Goal: Task Accomplishment & Management: Use online tool/utility

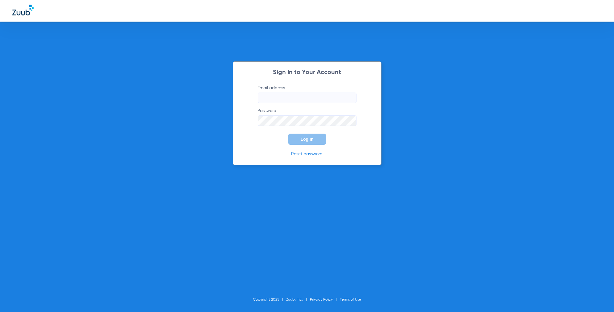
type input "[EMAIL_ADDRESS][DOMAIN_NAME]"
click at [241, 162] on div "Sign In to Your Account Email address [EMAIL_ADDRESS][DOMAIN_NAME] Password Log…" at bounding box center [307, 113] width 149 height 104
click at [213, 158] on div "Sign In to Your Account Email address [EMAIL_ADDRESS][DOMAIN_NAME] Password Log…" at bounding box center [307, 156] width 614 height 312
click at [216, 159] on div "Sign In to Your Account Email address [EMAIL_ADDRESS][DOMAIN_NAME] Password Log…" at bounding box center [307, 156] width 614 height 312
click at [234, 162] on div "Sign In to Your Account Email address [EMAIL_ADDRESS][DOMAIN_NAME] Password Log…" at bounding box center [307, 113] width 149 height 104
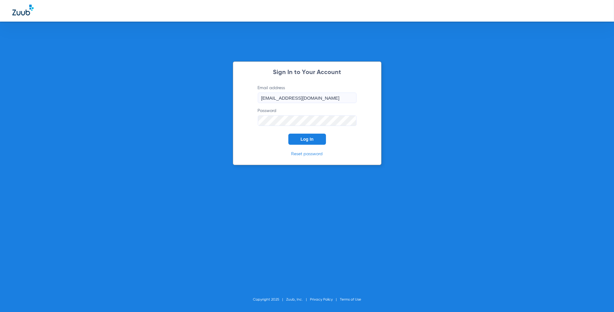
click at [391, 109] on div "Sign In to Your Account Email address [EMAIL_ADDRESS][DOMAIN_NAME] Password Log…" at bounding box center [307, 156] width 614 height 312
click at [309, 141] on span "Log In" at bounding box center [307, 139] width 13 height 5
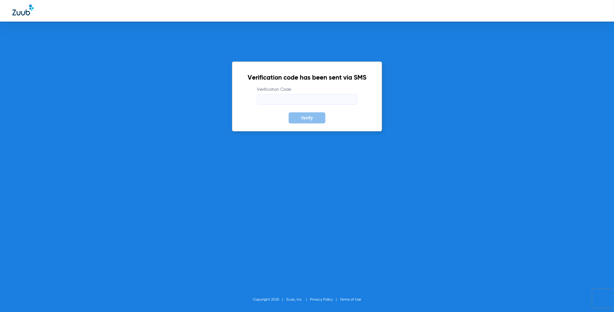
click at [283, 103] on input "Verification Code" at bounding box center [307, 99] width 100 height 10
paste input "270142"
type input "270142"
click at [305, 116] on span "Verify" at bounding box center [307, 117] width 12 height 5
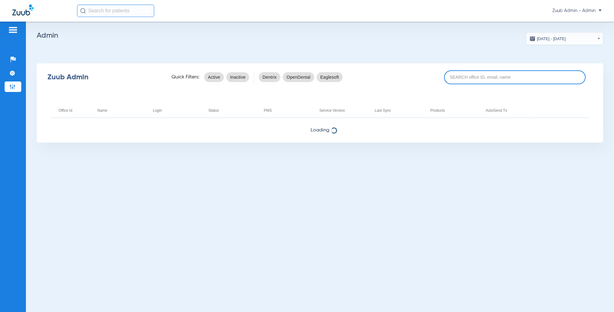
click at [465, 78] on input at bounding box center [515, 77] width 142 height 14
type input "17007121"
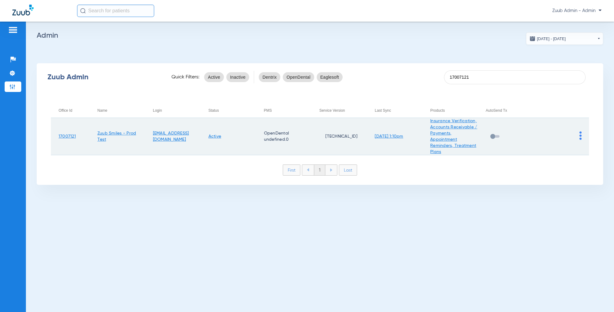
click at [581, 138] on img at bounding box center [580, 135] width 2 height 8
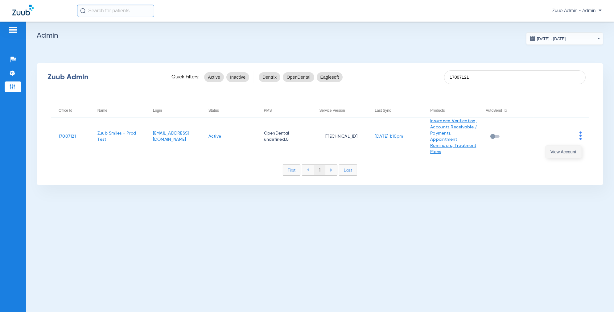
click at [573, 152] on span "View Account" at bounding box center [563, 152] width 26 height 4
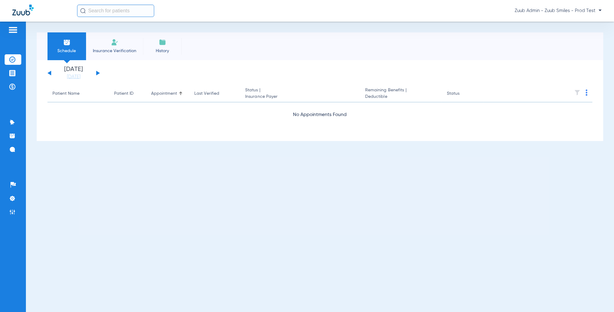
click at [111, 45] on img at bounding box center [114, 42] width 7 height 7
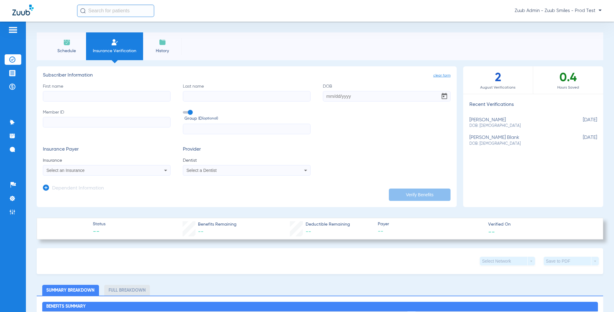
click at [495, 128] on span "DOB: [DEMOGRAPHIC_DATA]" at bounding box center [517, 126] width 97 height 6
type input "[PERSON_NAME]"
type input "[DATE]"
type input "9147724288"
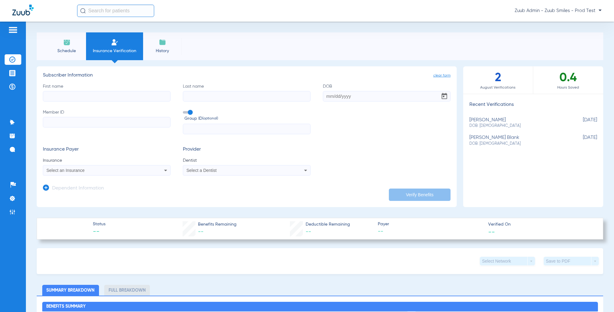
type input "CO036811"
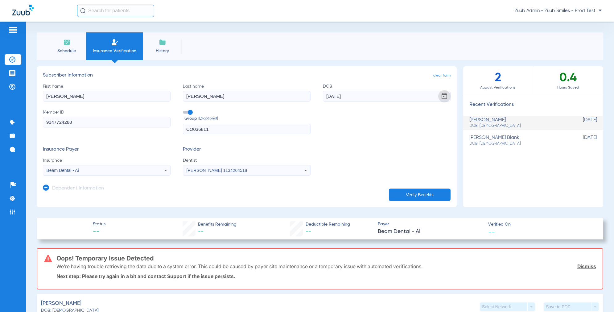
click at [442, 93] on span "Open calendar" at bounding box center [444, 96] width 15 height 15
click at [391, 189] on span "26" at bounding box center [393, 191] width 11 height 11
type input "[DATE]"
click at [407, 192] on button "Verify Benefits" at bounding box center [420, 194] width 62 height 12
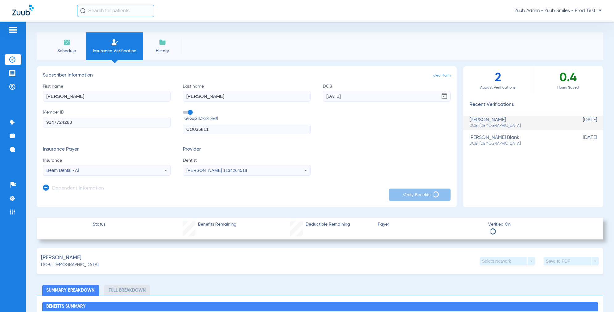
click at [510, 140] on div "[PERSON_NAME] blank DOB: [DEMOGRAPHIC_DATA]" at bounding box center [517, 140] width 97 height 11
type input "[PERSON_NAME]"
type input "[PERSON_NAME] Blank"
type input "[DATE]"
type input "7290885682"
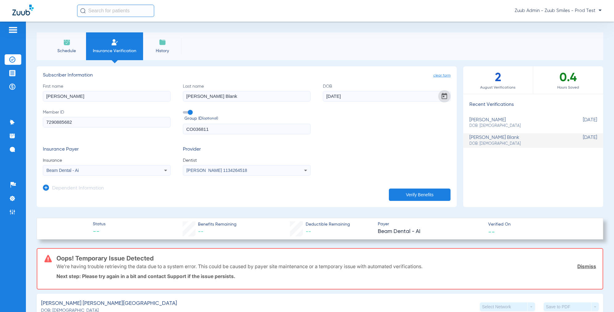
click at [444, 97] on span "Open calendar" at bounding box center [444, 96] width 15 height 15
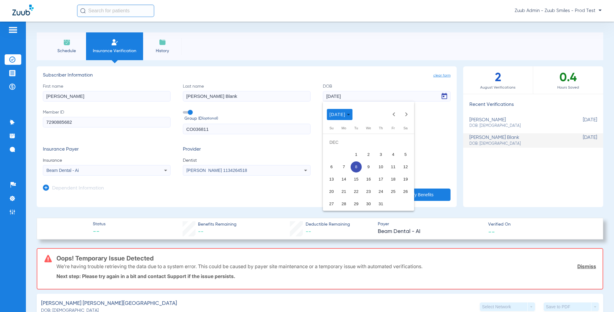
click at [362, 165] on button "9" at bounding box center [368, 167] width 12 height 12
click at [419, 195] on button "Verify Benefits" at bounding box center [420, 194] width 62 height 12
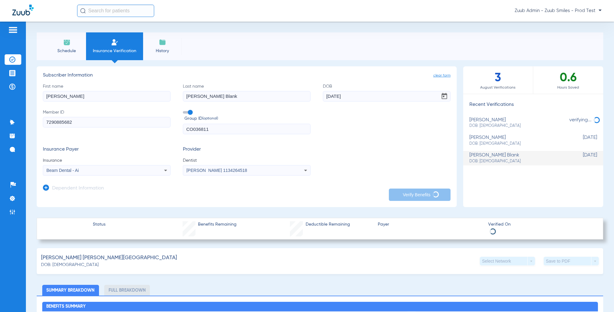
type input "[DATE]"
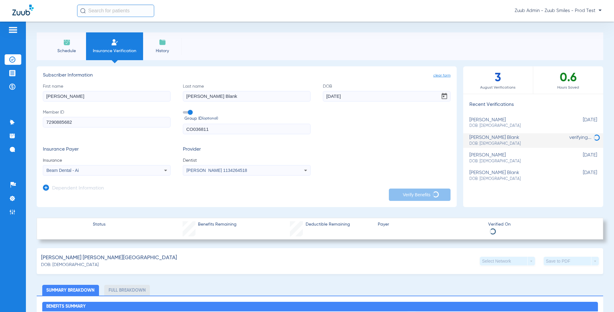
click at [431, 24] on div "Schedule Insurance Verification History clear form Subscriber Information First…" at bounding box center [320, 167] width 588 height 290
click at [598, 8] on span "Zuub Admin - Zuub Smiles - Prod Test" at bounding box center [558, 11] width 87 height 6
click at [502, 121] on div at bounding box center [307, 156] width 614 height 312
click at [486, 121] on div "[PERSON_NAME] DOB: [DEMOGRAPHIC_DATA]" at bounding box center [517, 122] width 97 height 11
type input "[PERSON_NAME]"
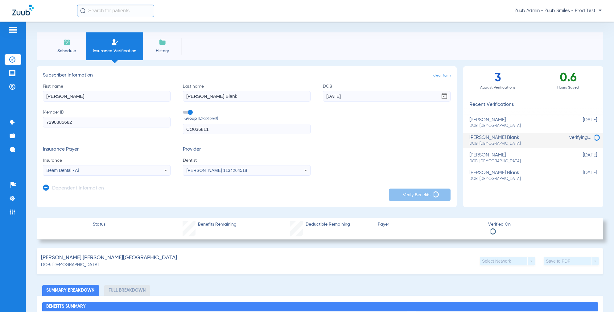
type input "[PERSON_NAME]"
type input "[DATE]"
type input "9147724288"
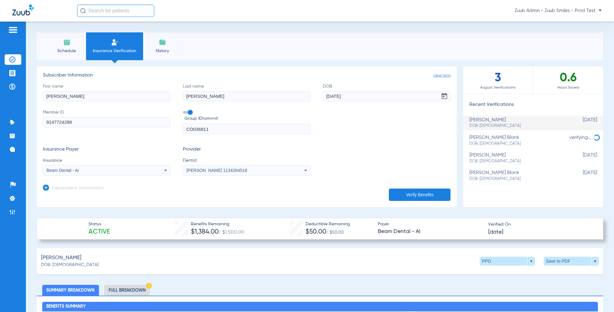
click at [509, 143] on span "DOB: [DEMOGRAPHIC_DATA]" at bounding box center [517, 144] width 97 height 6
type input "[PERSON_NAME]"
type input "[PERSON_NAME] Blank"
type input "[DATE]"
type input "7290885682"
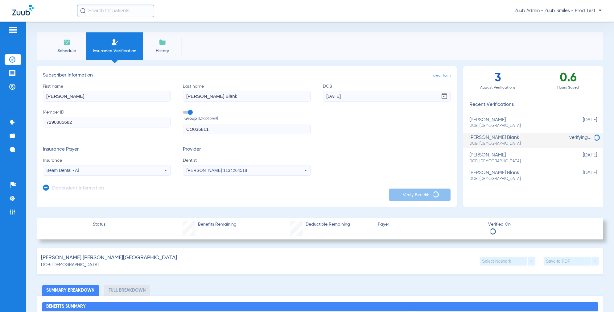
click at [507, 121] on div "[PERSON_NAME] DOB: [DEMOGRAPHIC_DATA]" at bounding box center [517, 122] width 97 height 11
type input "[PERSON_NAME]"
type input "[DATE]"
type input "9147724288"
